Goal: Ask a question: Seek information or help from site administrators or community

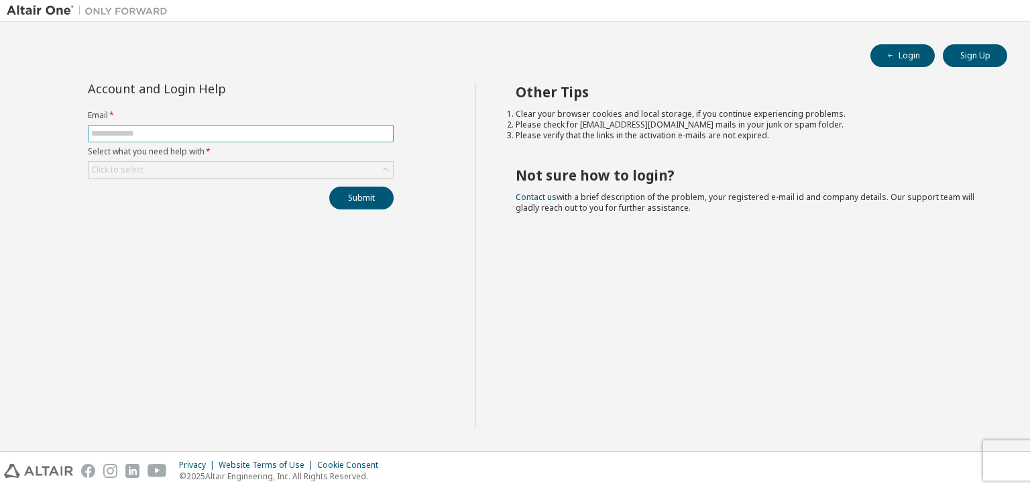
click at [255, 129] on input "text" at bounding box center [240, 133] width 299 height 11
type input "**********"
click at [248, 173] on div "Click to select" at bounding box center [241, 170] width 304 height 16
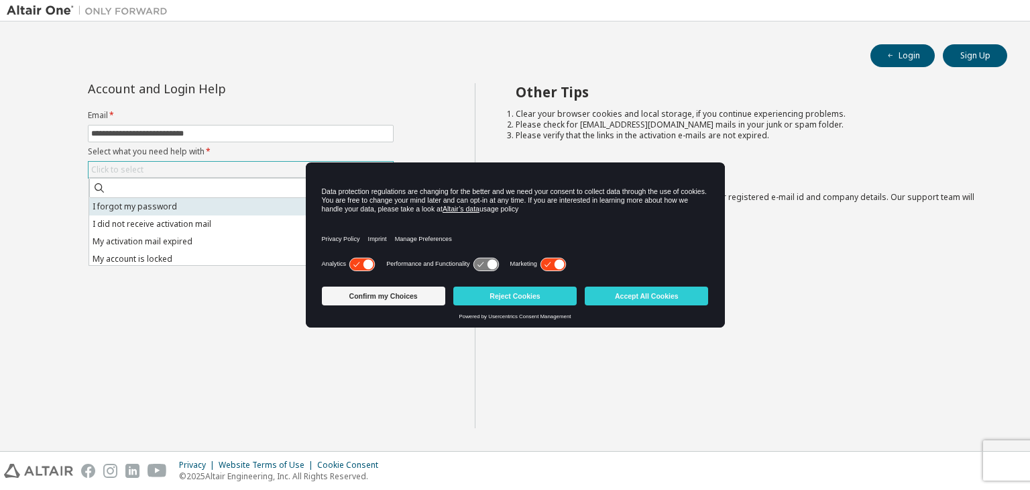
click at [247, 207] on li "I forgot my password" at bounding box center [240, 206] width 302 height 17
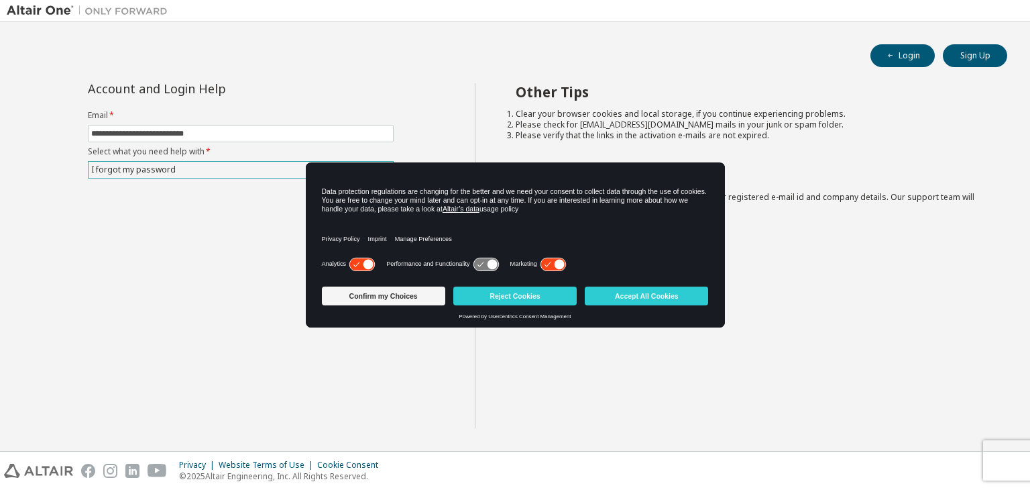
click at [479, 261] on icon at bounding box center [485, 264] width 25 height 13
click at [484, 266] on icon at bounding box center [485, 264] width 25 height 13
click at [485, 265] on icon at bounding box center [485, 264] width 25 height 13
click at [412, 300] on button "Confirm my Choices" at bounding box center [383, 295] width 123 height 19
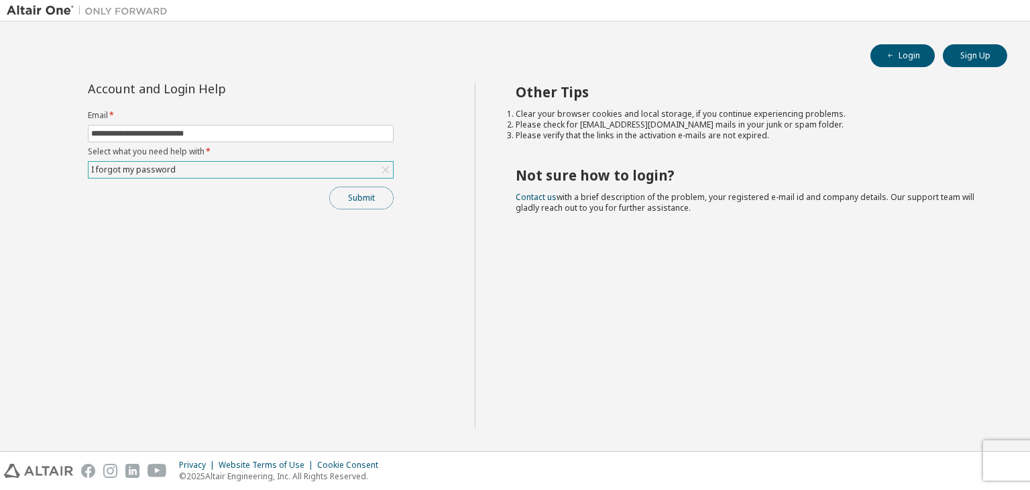
click at [355, 194] on button "Submit" at bounding box center [361, 197] width 64 height 23
click at [925, 52] on button "Login" at bounding box center [902, 55] width 64 height 23
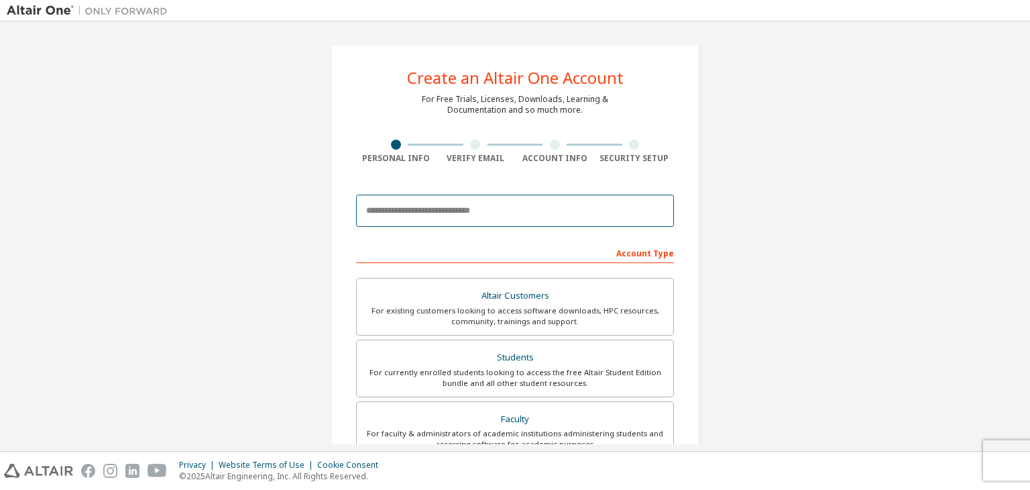
click at [453, 215] on input "email" at bounding box center [515, 210] width 318 height 32
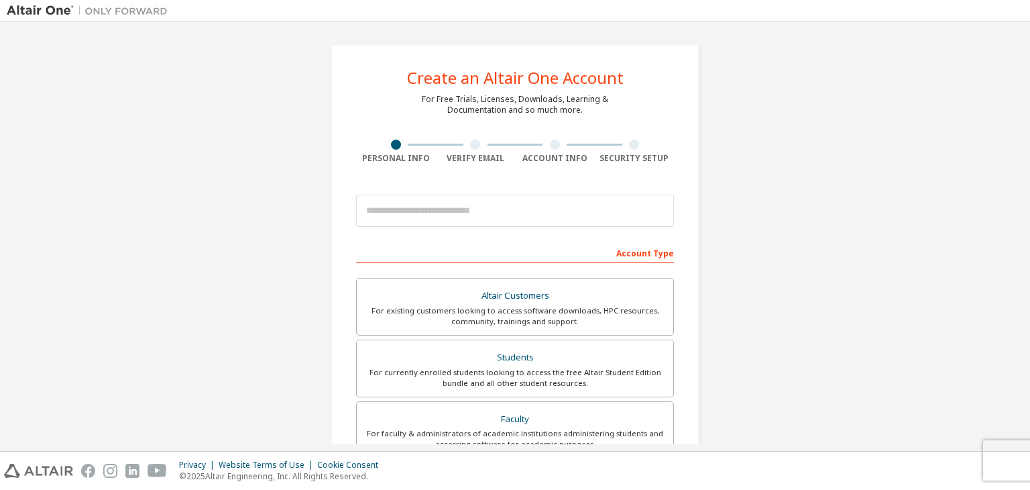
click at [640, 146] on div at bounding box center [635, 144] width 80 height 10
click at [62, 11] on img at bounding box center [91, 10] width 168 height 13
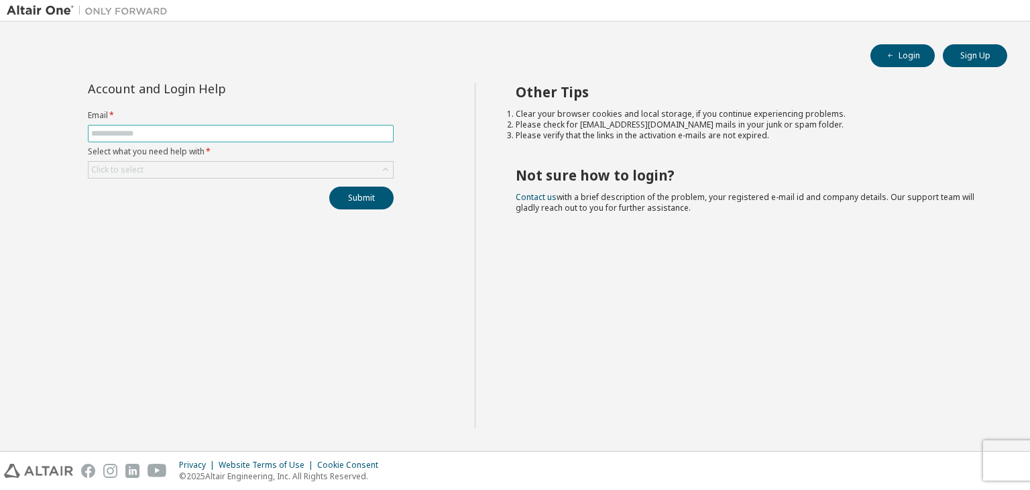
click at [172, 136] on input "text" at bounding box center [240, 133] width 299 height 11
type input "**********"
click at [218, 172] on div "Click to select" at bounding box center [241, 170] width 304 height 16
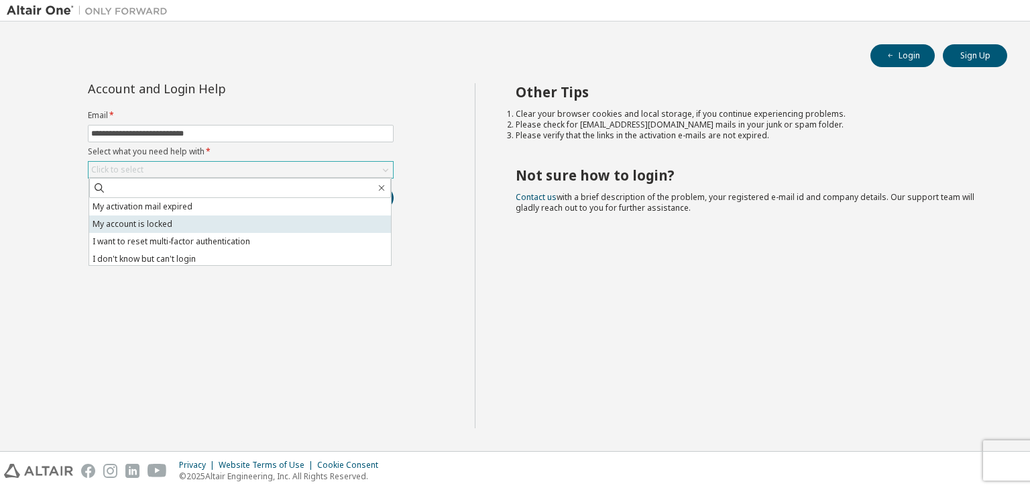
scroll to position [38, 0]
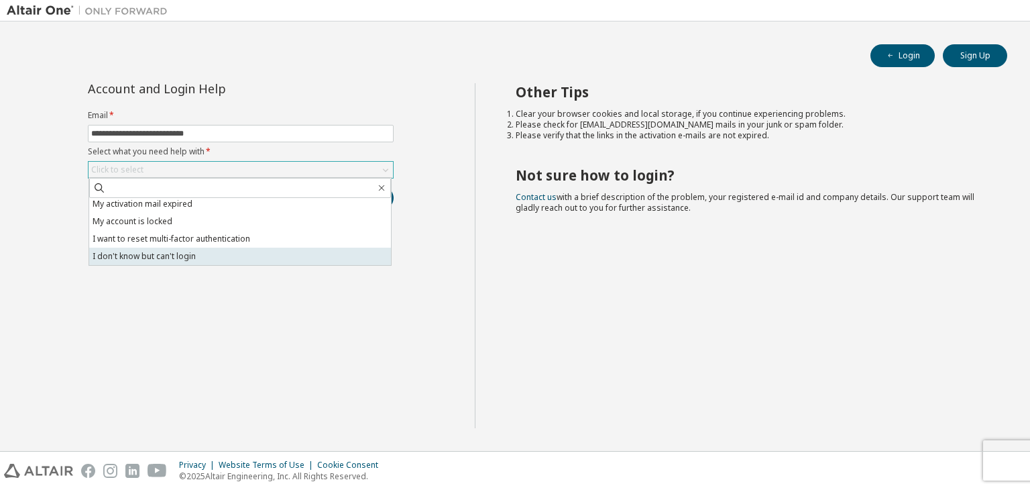
click at [278, 253] on li "I don't know but can't login" at bounding box center [240, 255] width 302 height 17
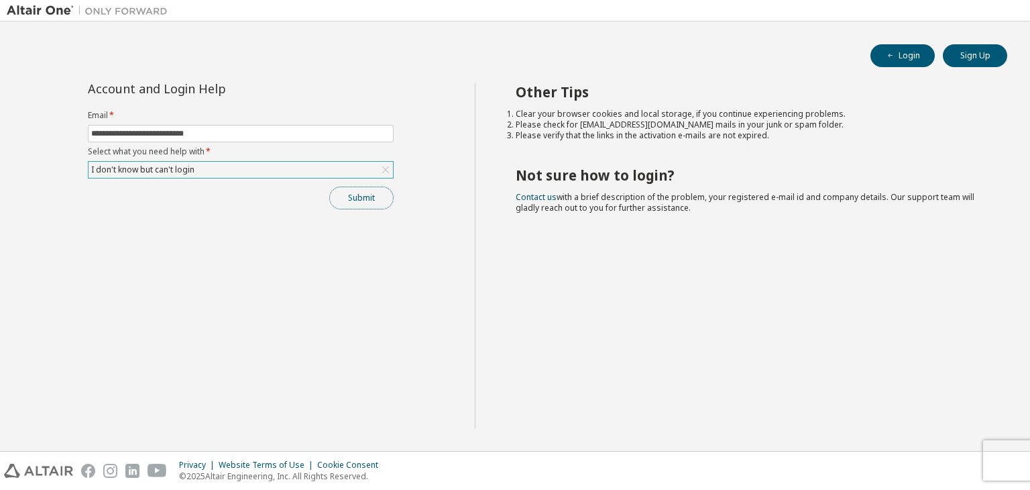
click at [363, 205] on button "Submit" at bounding box center [361, 197] width 64 height 23
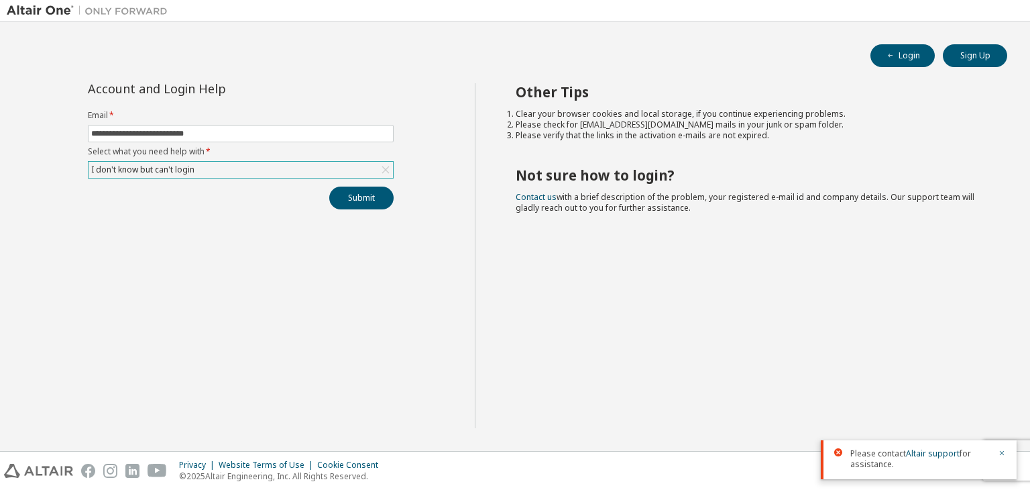
click at [864, 463] on span "Please contact Altair support for assistance." at bounding box center [919, 458] width 139 height 21
